Goal: Task Accomplishment & Management: Manage account settings

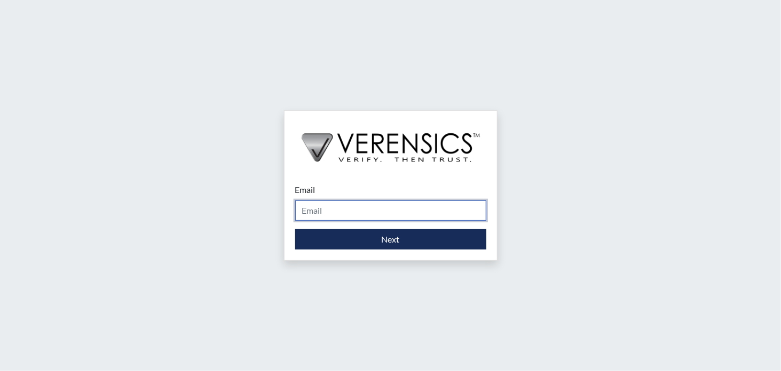
click at [328, 212] on input "Email" at bounding box center [390, 211] width 191 height 20
type input "[EMAIL_ADDRESS][DOMAIN_NAME]"
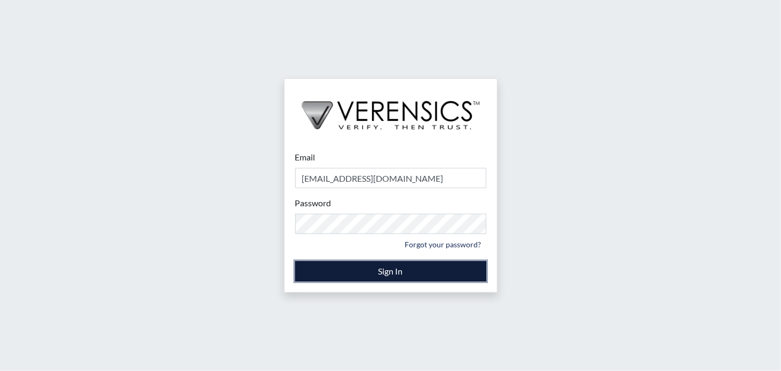
click at [376, 272] on button "Sign In" at bounding box center [390, 271] width 191 height 20
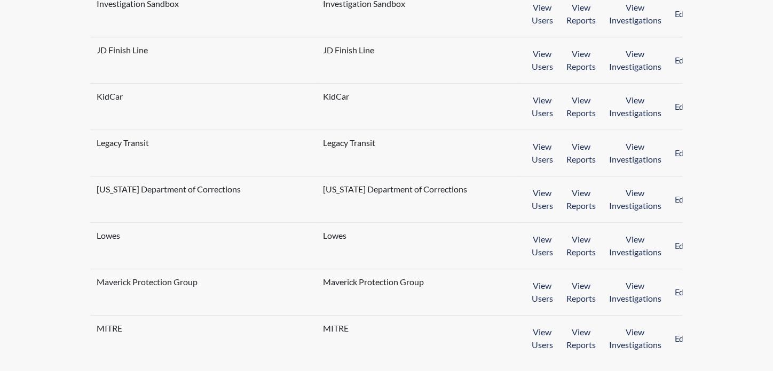
scroll to position [970, 0]
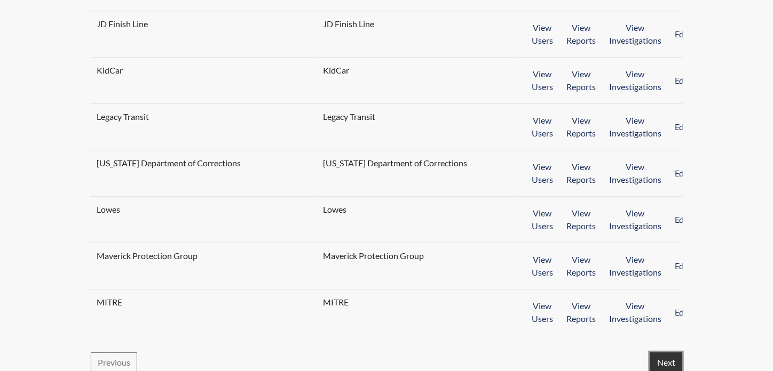
click at [660, 353] on button "Next" at bounding box center [666, 363] width 32 height 20
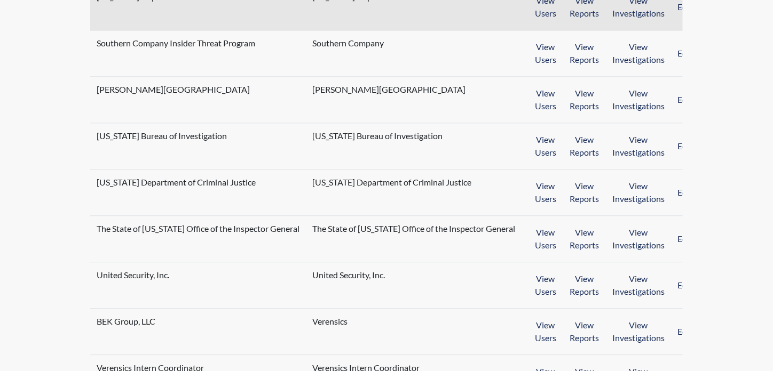
scroll to position [960, 0]
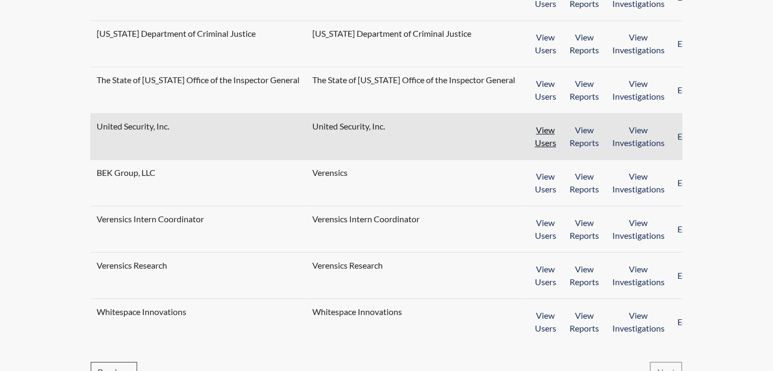
click at [528, 124] on button "View Users" at bounding box center [545, 136] width 35 height 33
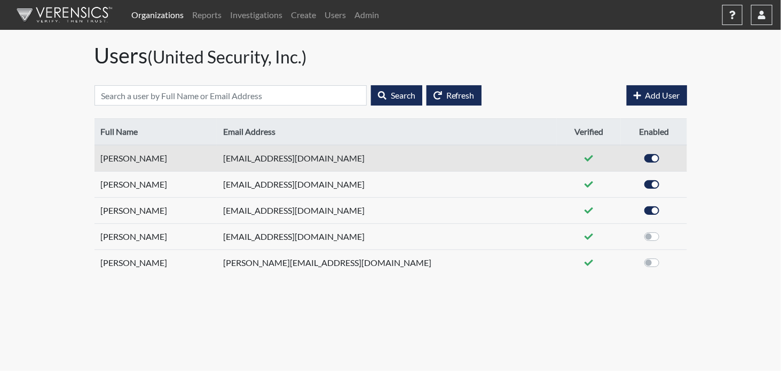
click at [217, 159] on td "[PERSON_NAME]" at bounding box center [155, 158] width 122 height 27
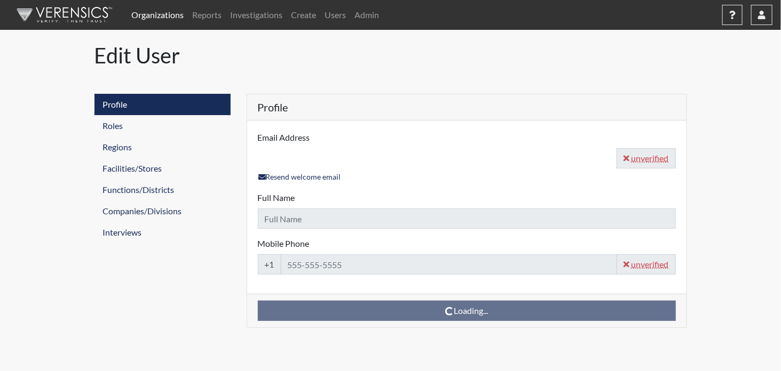
type input "[EMAIL_ADDRESS][DOMAIN_NAME]"
type input "[PERSON_NAME]"
type input "[PHONE_NUMBER]"
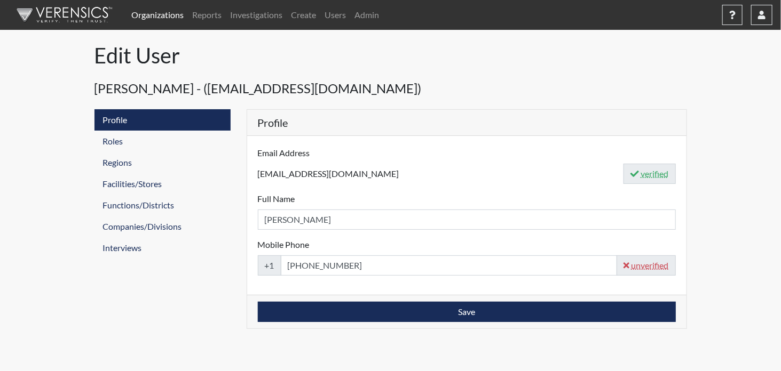
drag, startPoint x: 256, startPoint y: 173, endPoint x: 360, endPoint y: 187, distance: 104.4
click at [360, 187] on div "Email Address tmiller@usisecurity.com verified Full Name Taylor Miller Please p…" at bounding box center [466, 215] width 439 height 159
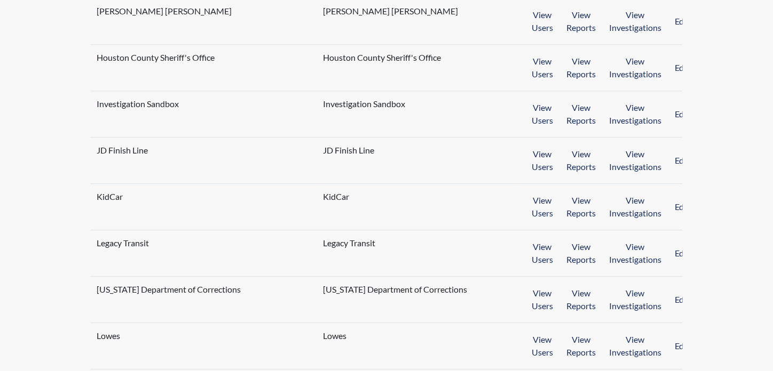
scroll to position [970, 0]
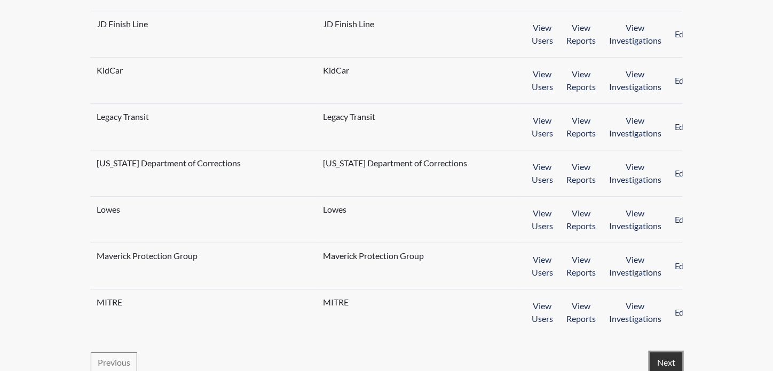
click at [669, 353] on button "Next" at bounding box center [666, 363] width 32 height 20
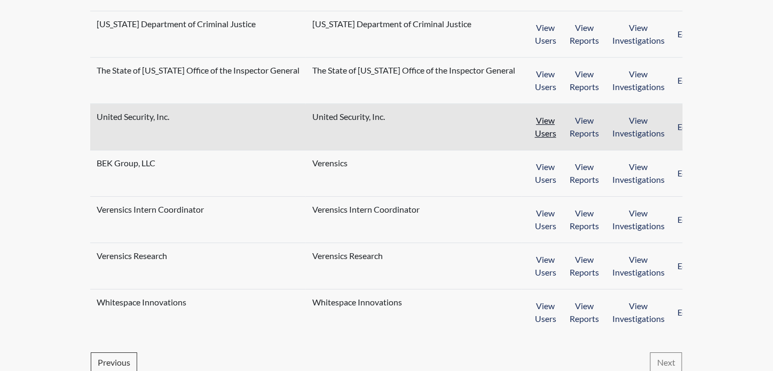
click at [528, 116] on button "View Users" at bounding box center [545, 126] width 35 height 33
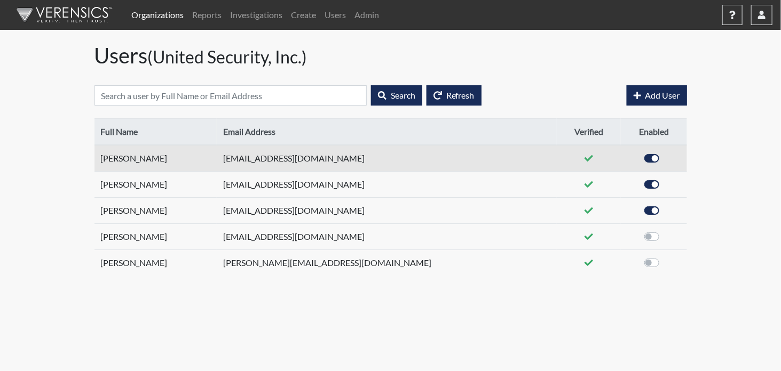
click at [109, 157] on td "[PERSON_NAME]" at bounding box center [155, 158] width 122 height 27
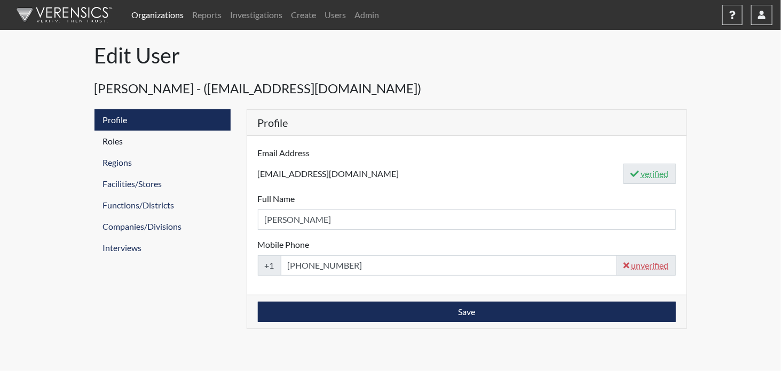
click at [125, 140] on link "Roles" at bounding box center [162, 141] width 136 height 21
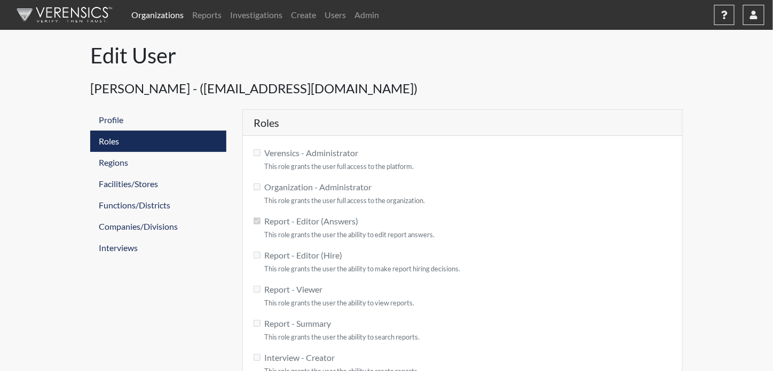
checkbox input "true"
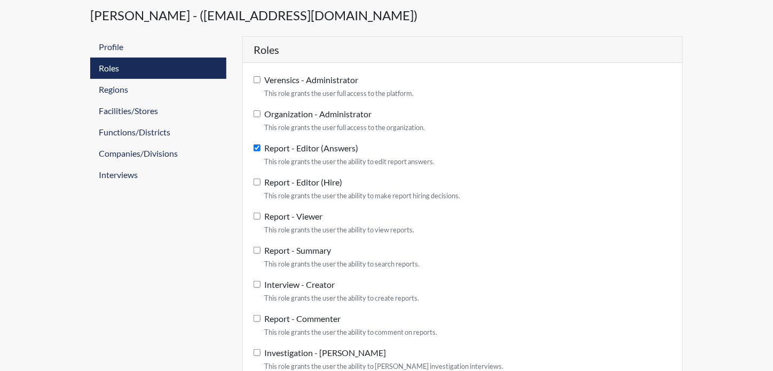
scroll to position [68, 0]
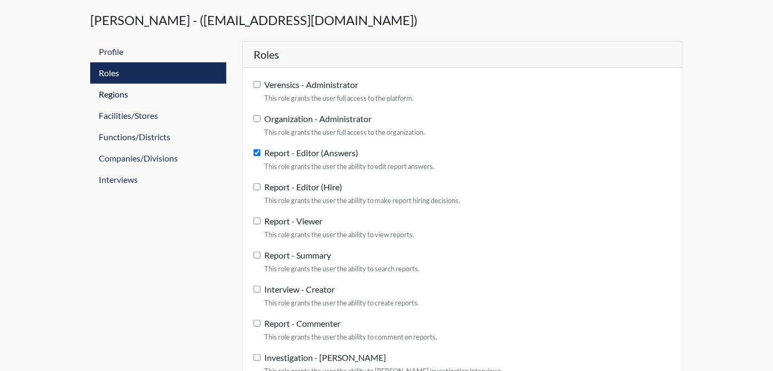
click at [128, 96] on link "Regions" at bounding box center [158, 94] width 136 height 21
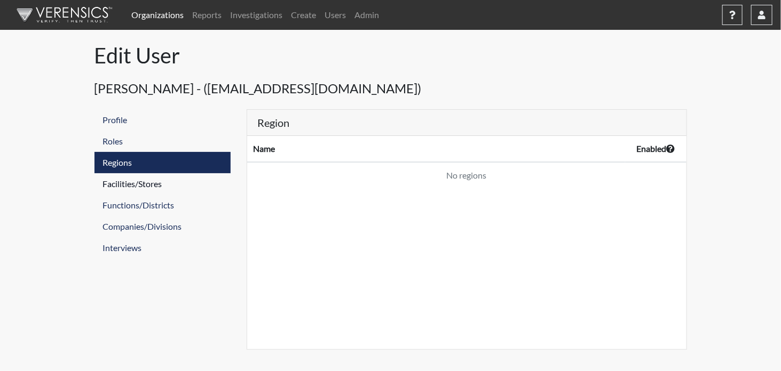
click at [138, 185] on link "Facilities/Stores" at bounding box center [162, 183] width 136 height 21
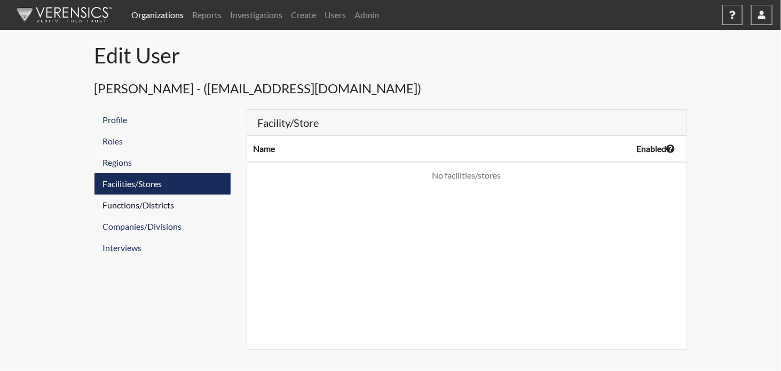
click at [136, 197] on link "Functions/Districts" at bounding box center [162, 205] width 136 height 21
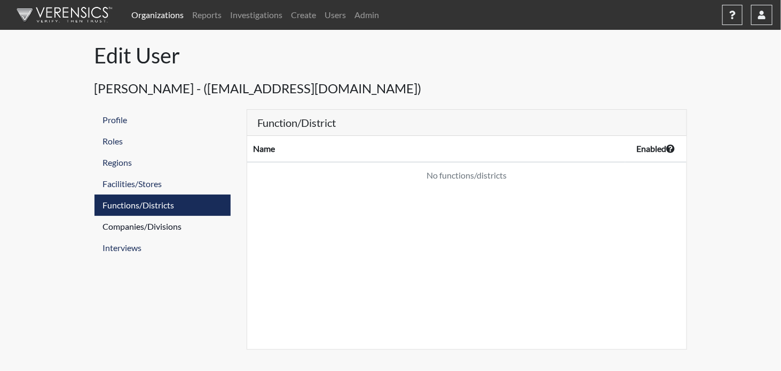
click at [142, 228] on link "Companies/Divisions" at bounding box center [162, 226] width 136 height 21
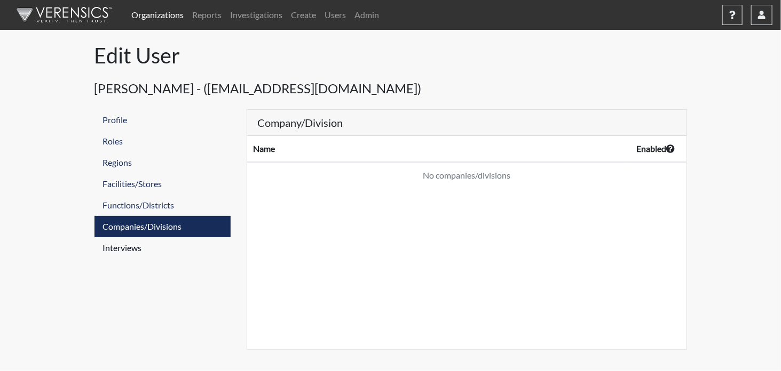
click at [134, 246] on link "Interviews" at bounding box center [162, 247] width 136 height 21
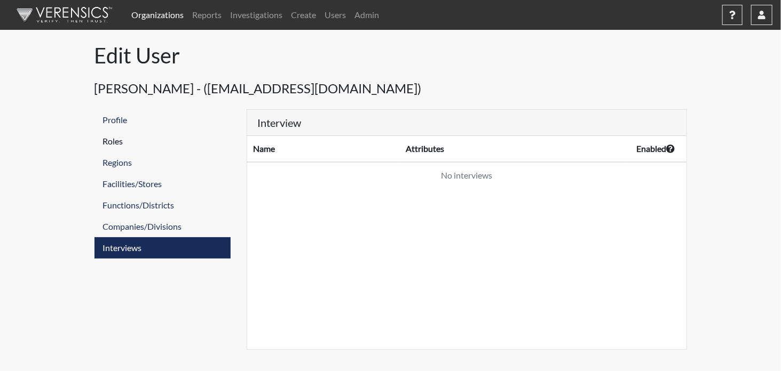
click at [106, 137] on link "Roles" at bounding box center [162, 141] width 136 height 21
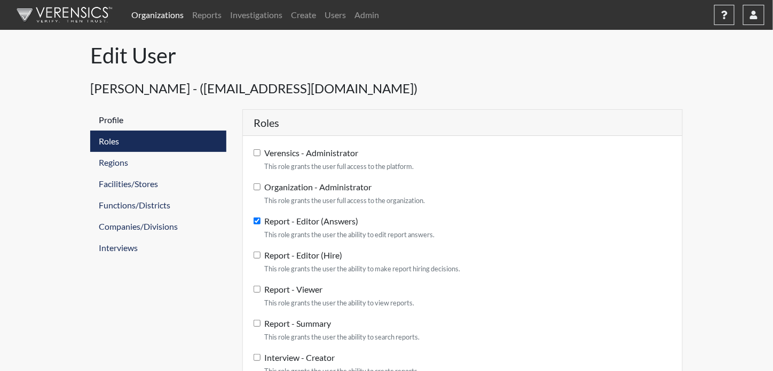
click at [109, 120] on link "Profile" at bounding box center [158, 119] width 136 height 21
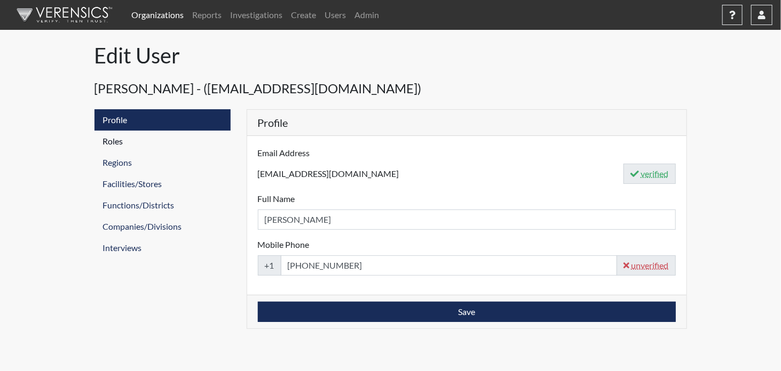
click at [109, 139] on link "Roles" at bounding box center [162, 141] width 136 height 21
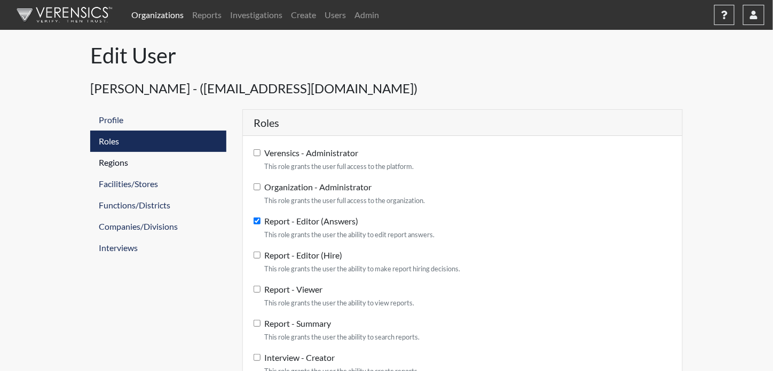
click at [113, 161] on link "Regions" at bounding box center [158, 162] width 136 height 21
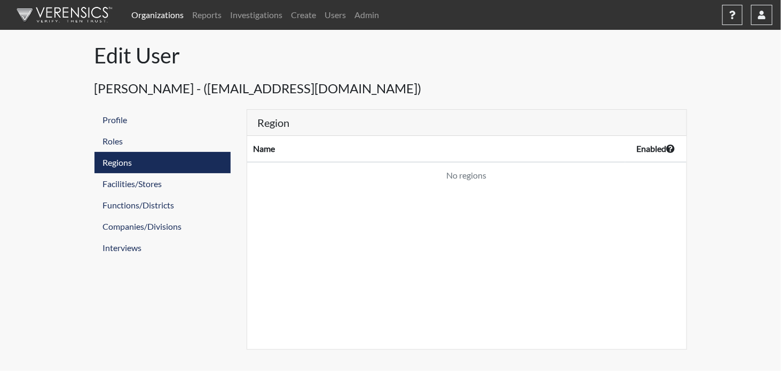
click at [154, 19] on link "Organizations" at bounding box center [157, 14] width 61 height 21
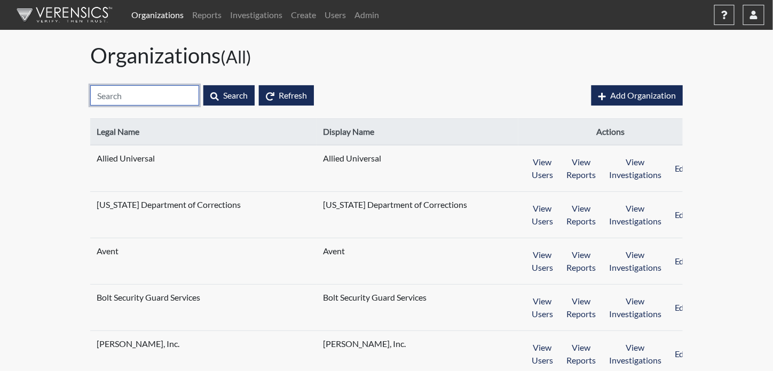
click at [153, 88] on input "text" at bounding box center [144, 95] width 109 height 20
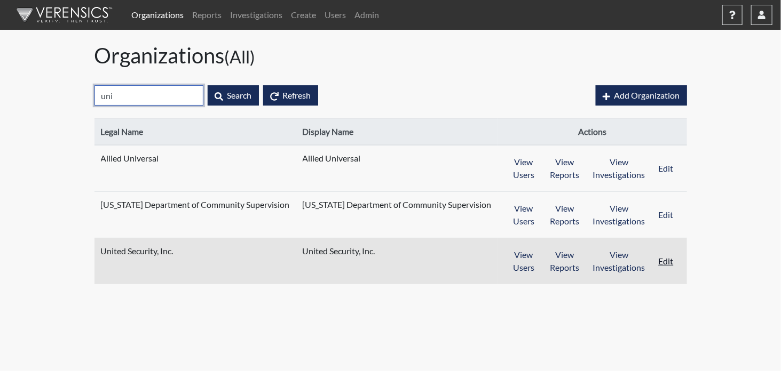
type input "uni"
click at [667, 261] on button "Edit" at bounding box center [665, 261] width 29 height 33
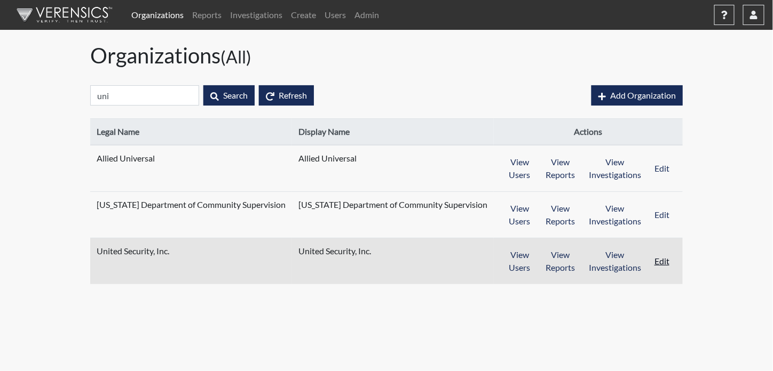
select select "8"
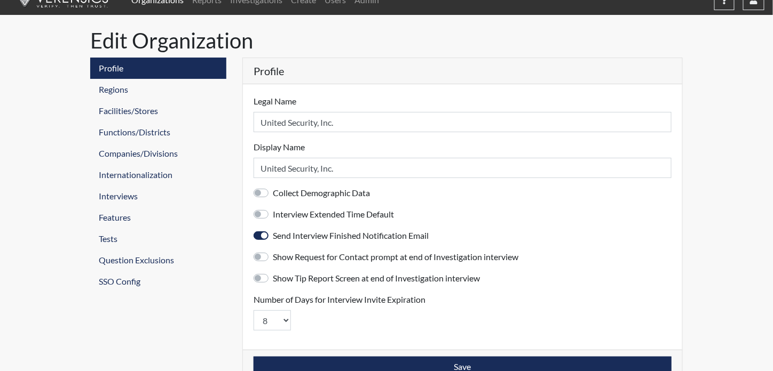
scroll to position [26, 0]
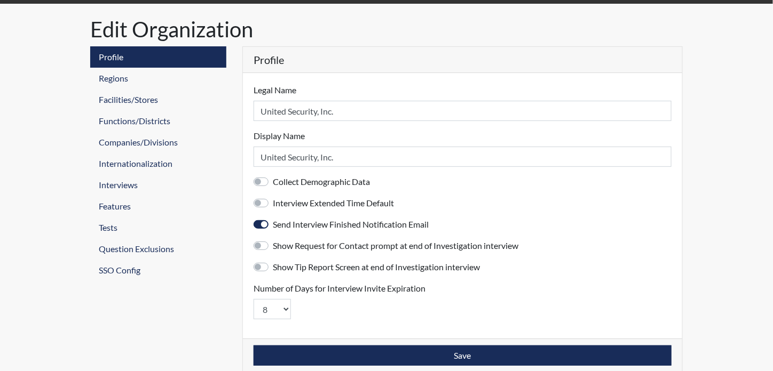
click at [121, 77] on link "Regions" at bounding box center [158, 78] width 136 height 21
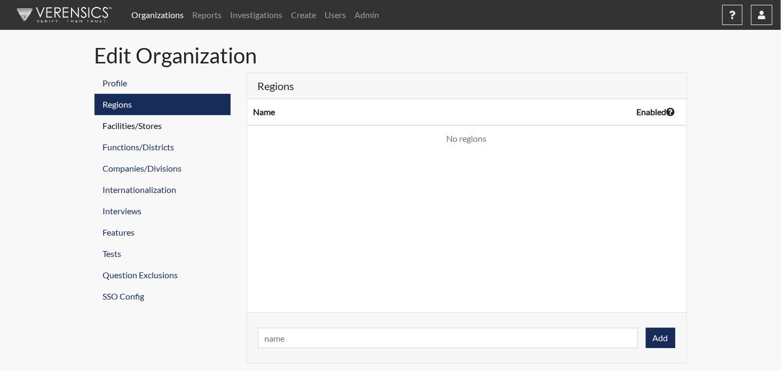
click at [139, 130] on link "Facilities/Stores" at bounding box center [162, 125] width 136 height 21
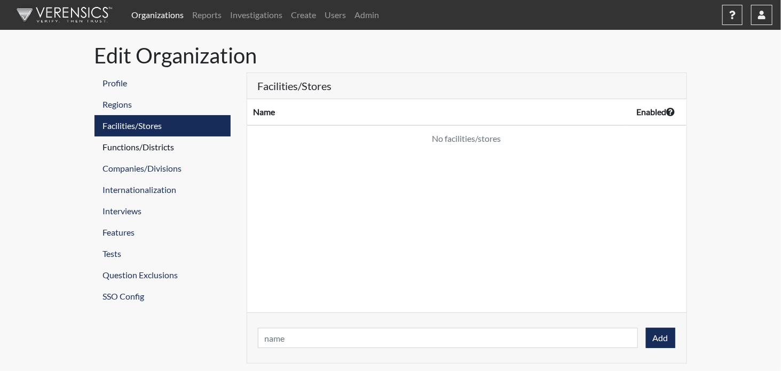
click at [141, 145] on link "Functions/Districts" at bounding box center [162, 147] width 136 height 21
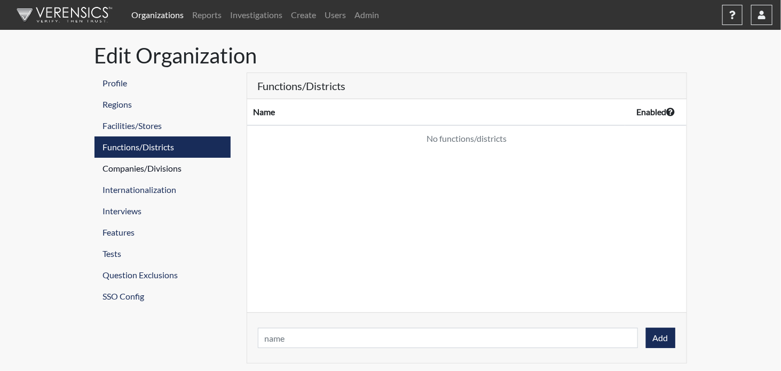
click at [144, 168] on link "Companies/Divisions" at bounding box center [162, 168] width 136 height 21
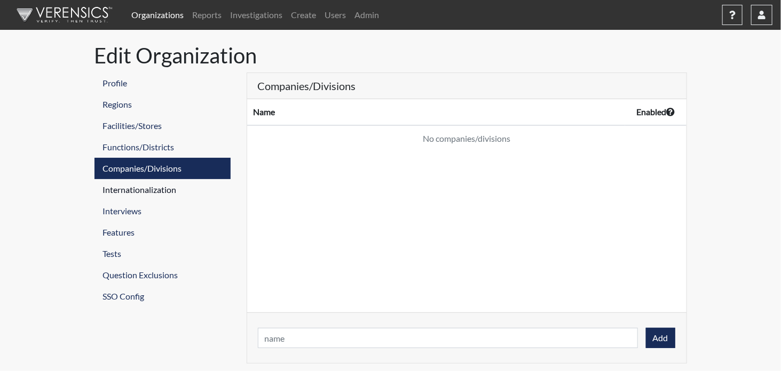
click at [150, 190] on link "Internationalization" at bounding box center [162, 189] width 136 height 21
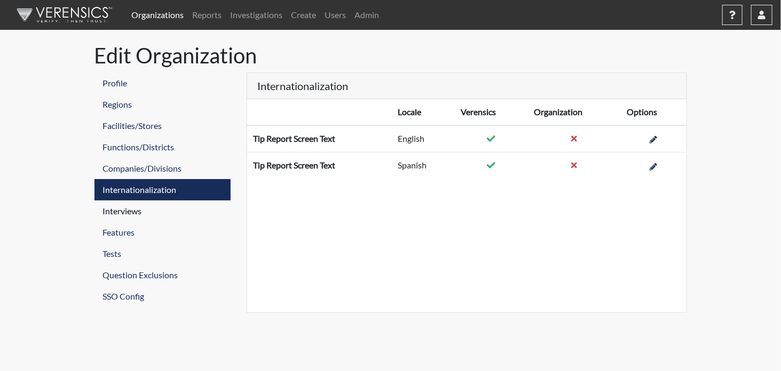
click at [133, 212] on link "Interviews" at bounding box center [162, 211] width 136 height 21
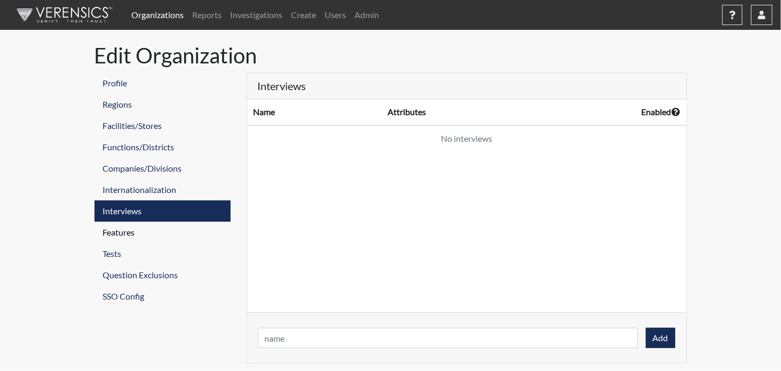
click at [123, 232] on link "Features" at bounding box center [162, 232] width 136 height 21
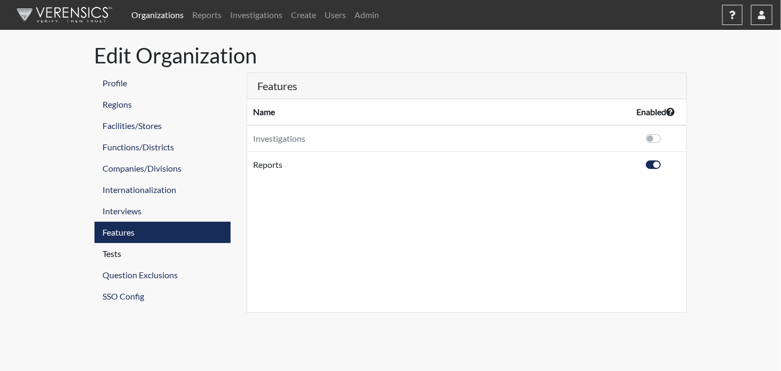
click at [120, 252] on link "Tests" at bounding box center [162, 253] width 136 height 21
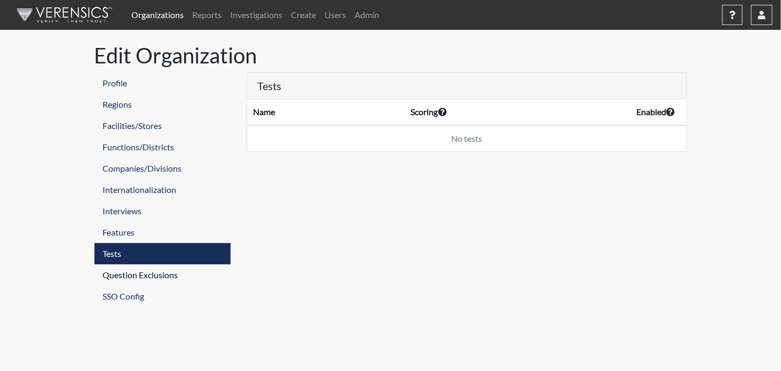
select select "pass-fail"
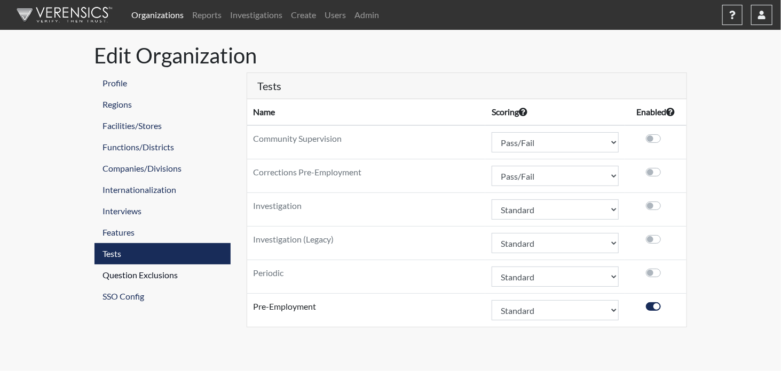
click at [126, 274] on link "Question Exclusions" at bounding box center [162, 275] width 136 height 21
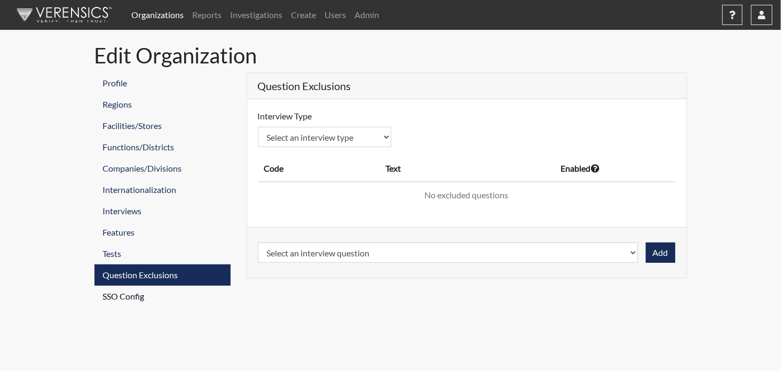
click at [129, 297] on link "SSO Config" at bounding box center [162, 296] width 136 height 21
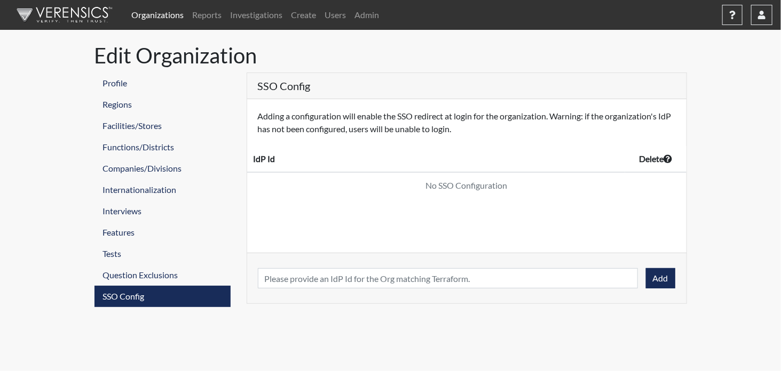
click at [154, 9] on link "Organizations" at bounding box center [157, 14] width 61 height 21
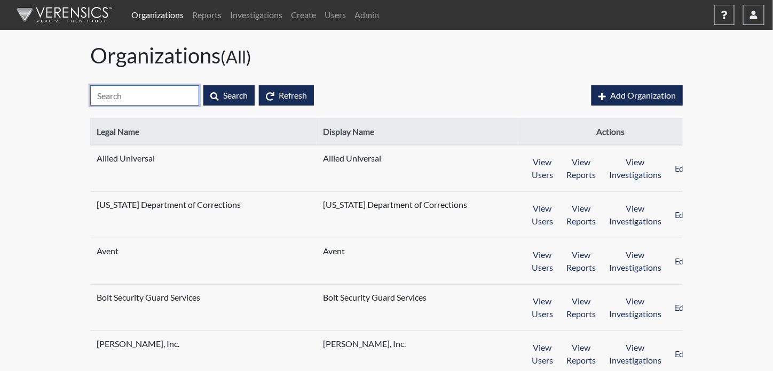
click at [174, 95] on input "text" at bounding box center [144, 95] width 109 height 20
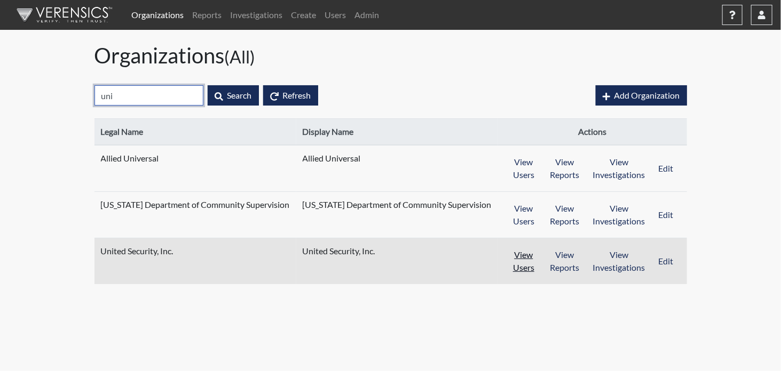
type input "uni"
click at [504, 267] on button "View Users" at bounding box center [523, 261] width 39 height 33
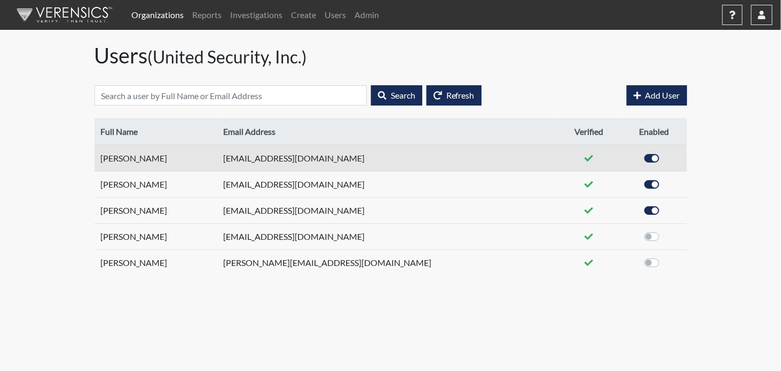
click at [304, 157] on td "[EMAIL_ADDRESS][DOMAIN_NAME]" at bounding box center [387, 158] width 340 height 27
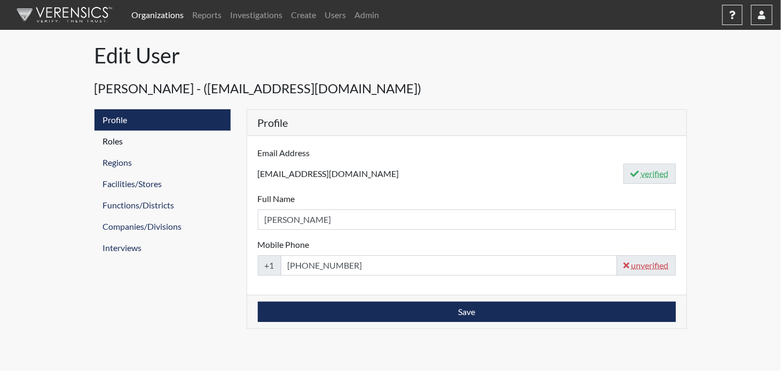
click at [112, 141] on link "Roles" at bounding box center [162, 141] width 136 height 21
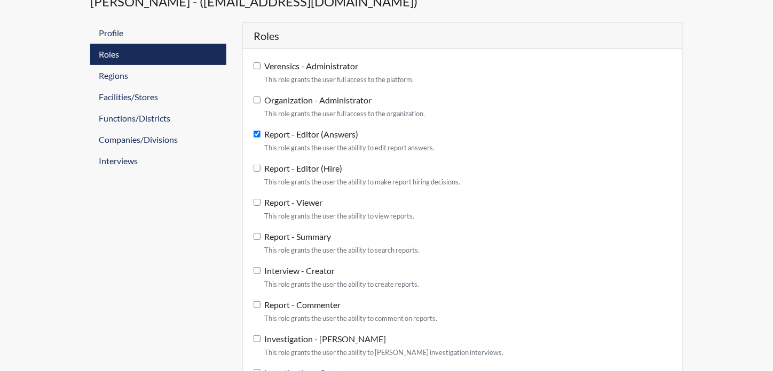
scroll to position [160, 0]
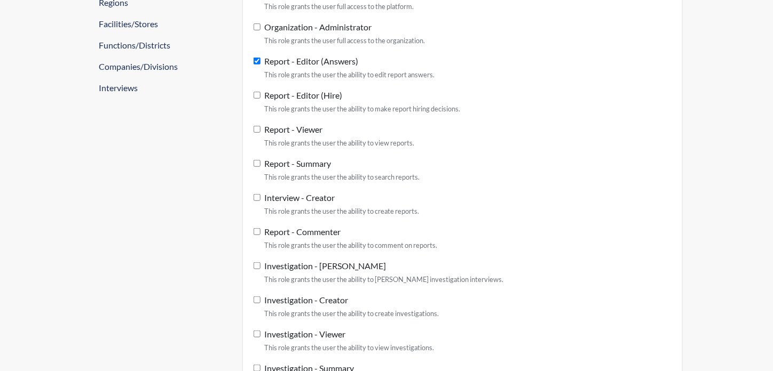
click at [144, 228] on div "Profile Roles Regions Facilities/Stores Functions/Districts Companies/Divisions…" at bounding box center [158, 195] width 152 height 492
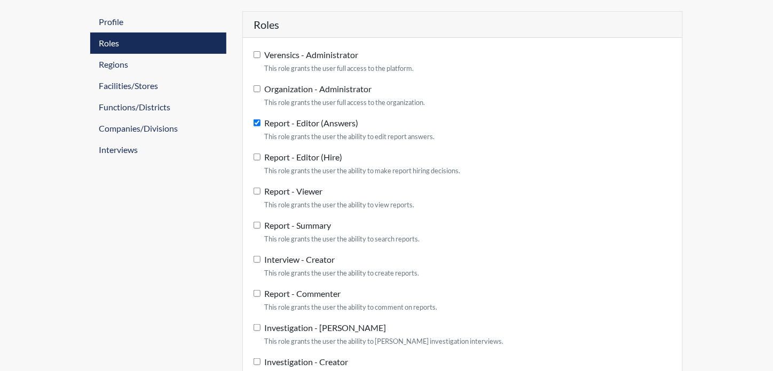
scroll to position [53, 0]
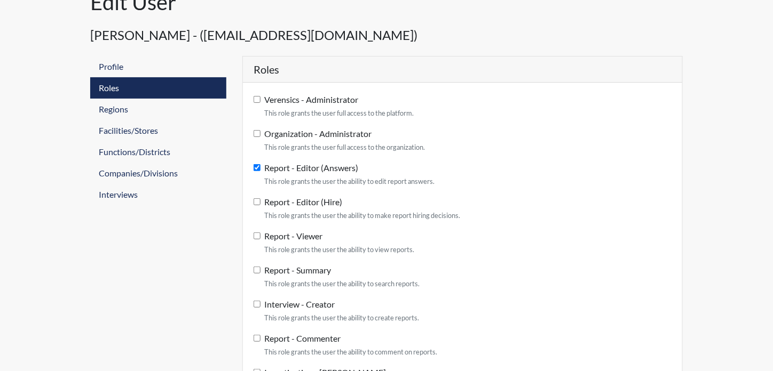
click at [254, 235] on input "Report - Viewer This role grants the user the ability to view reports." at bounding box center [256, 236] width 7 height 7
checkbox input "true"
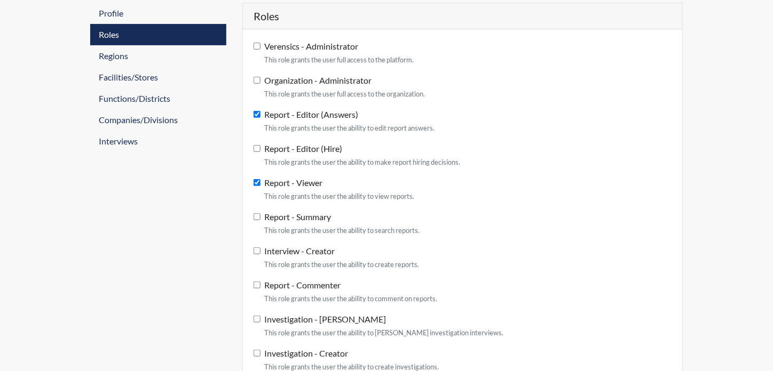
click at [257, 284] on input "Report - Commenter This role grants the user the ability to comment on reports." at bounding box center [256, 285] width 7 height 7
checkbox input "true"
click at [257, 251] on input "Interview - Creator This role grants the user the ability to create reports." at bounding box center [256, 251] width 7 height 7
checkbox input "true"
click at [257, 215] on input "Report - Summary This role grants the user the ability to search reports." at bounding box center [256, 216] width 7 height 7
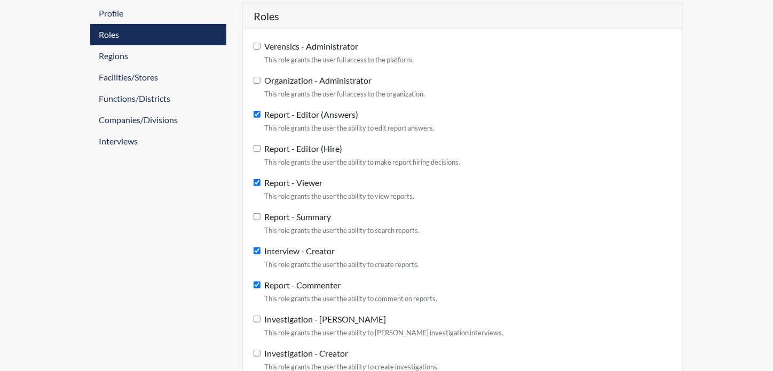
checkbox input "true"
click at [257, 147] on input "Report - Editor (Hire) This role grants the user the ability to make report hir…" at bounding box center [256, 148] width 7 height 7
checkbox input "true"
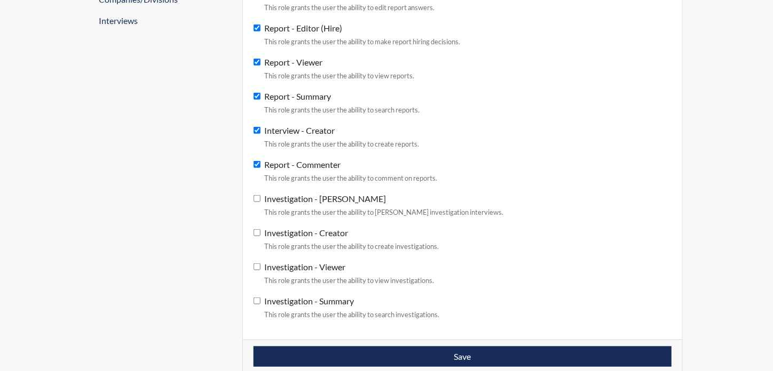
scroll to position [228, 0]
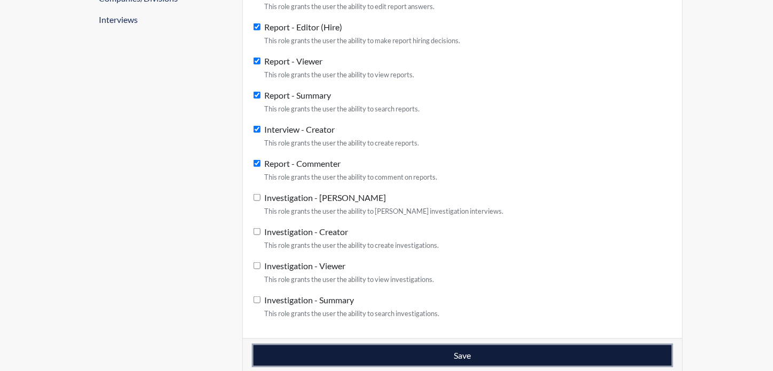
click at [387, 347] on button "Save" at bounding box center [462, 356] width 418 height 20
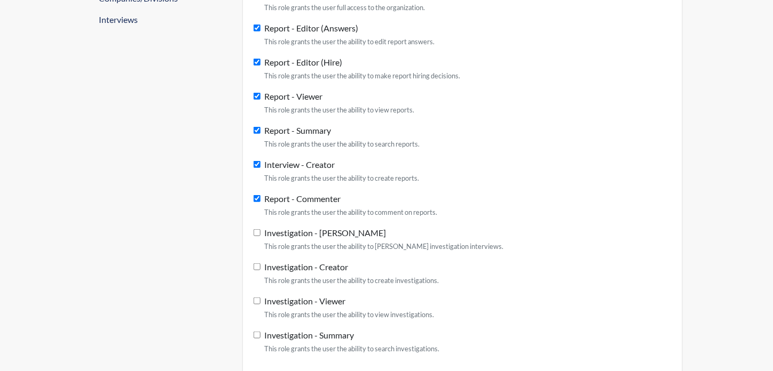
scroll to position [0, 0]
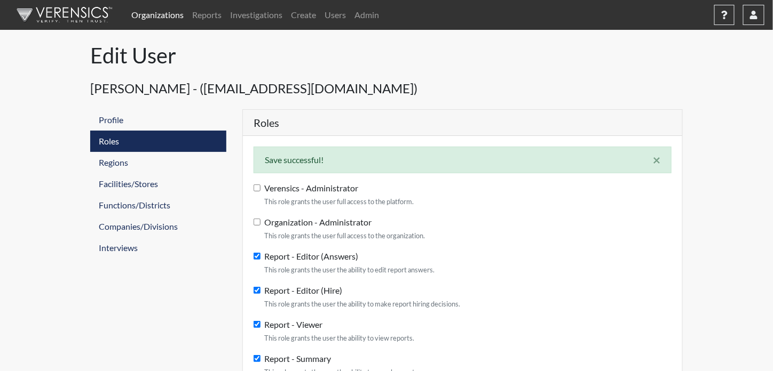
click at [50, 122] on div "Organizations Reports Investigations Create Users Admin Help Center × Verensics…" at bounding box center [386, 318] width 773 height 637
click at [132, 289] on div "Profile Roles Regions Facilities/Stores Functions/Districts Companies/Divisions…" at bounding box center [158, 372] width 152 height 527
click at [115, 162] on link "Regions" at bounding box center [158, 162] width 136 height 21
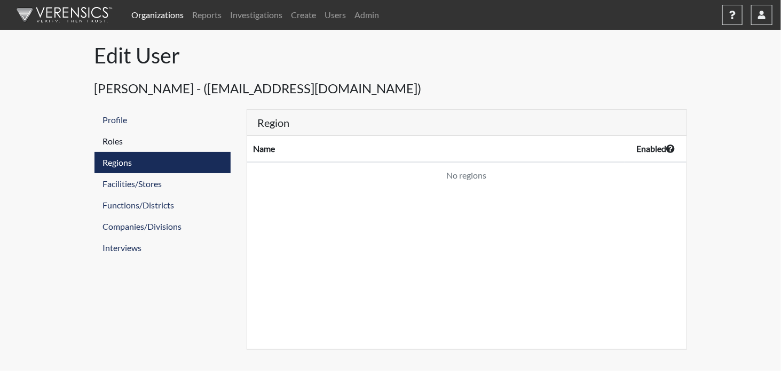
click at [115, 138] on link "Roles" at bounding box center [162, 141] width 136 height 21
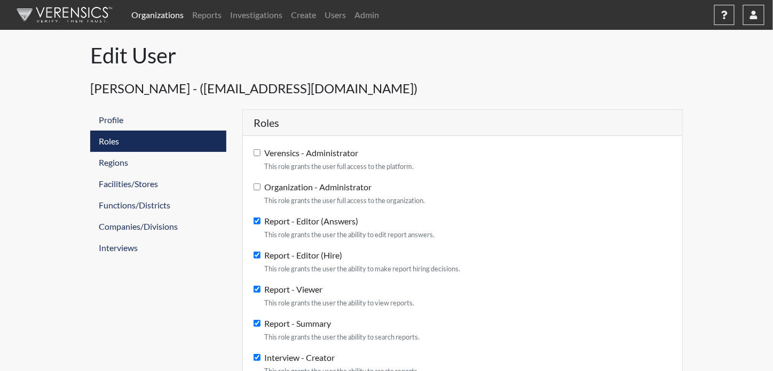
click at [162, 12] on link "Organizations" at bounding box center [157, 14] width 61 height 21
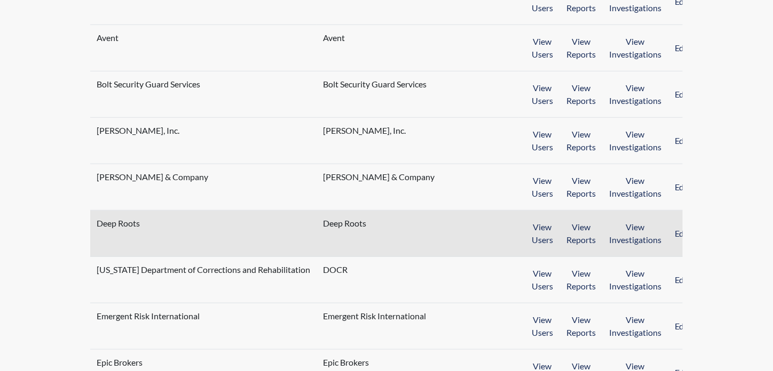
scroll to position [373, 0]
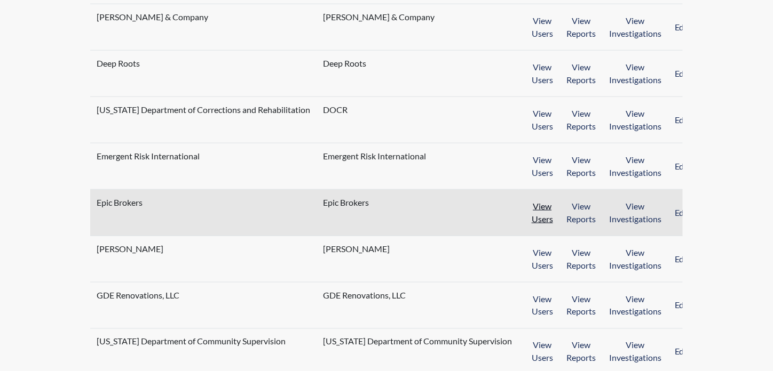
click at [536, 210] on button "View Users" at bounding box center [541, 212] width 35 height 33
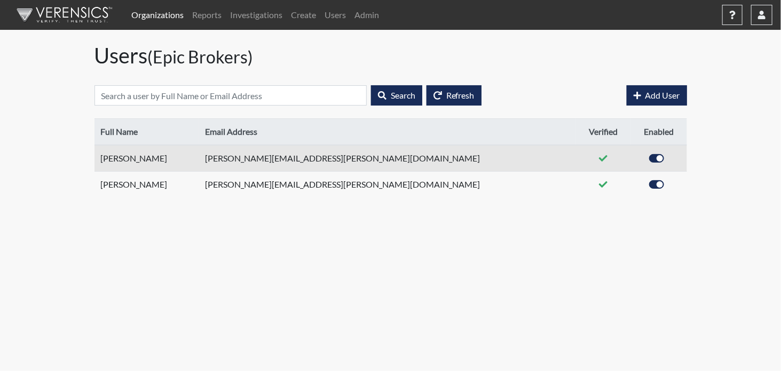
drag, startPoint x: 188, startPoint y: 161, endPoint x: 97, endPoint y: 155, distance: 91.4
click at [97, 155] on td "[PERSON_NAME]" at bounding box center [146, 158] width 104 height 27
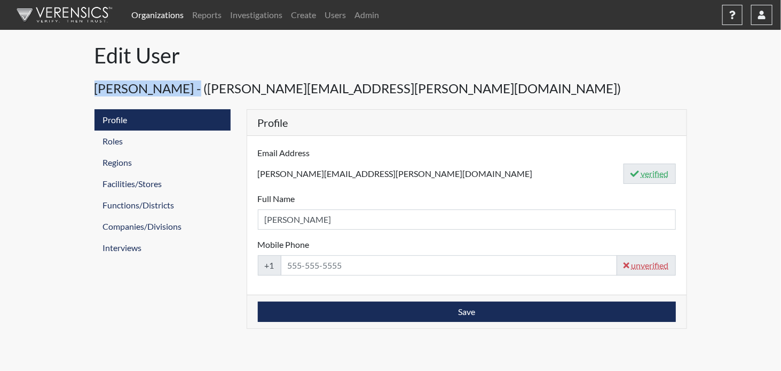
drag, startPoint x: 189, startPoint y: 89, endPoint x: 77, endPoint y: 86, distance: 111.5
click at [77, 86] on div "Organizations Reports Investigations Create Users Admin Help Center × Verensics…" at bounding box center [390, 164] width 781 height 329
copy h4 "[PERSON_NAME]"
click at [157, 15] on link "Organizations" at bounding box center [157, 14] width 61 height 21
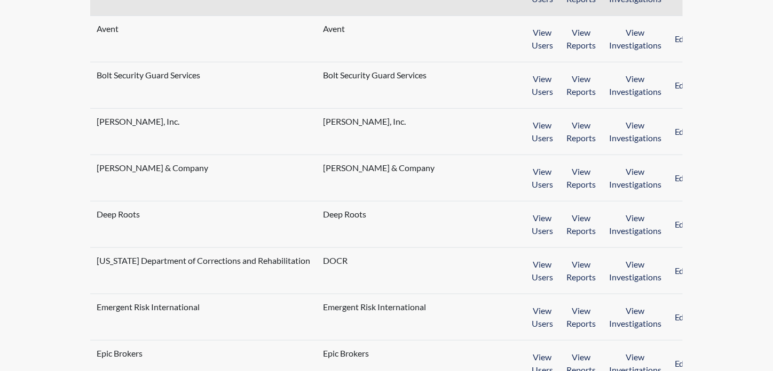
scroll to position [320, 0]
